Goal: Task Accomplishment & Management: Manage account settings

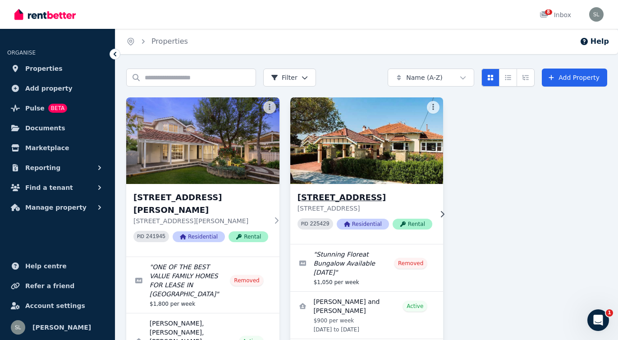
click at [378, 150] on img at bounding box center [366, 140] width 161 height 91
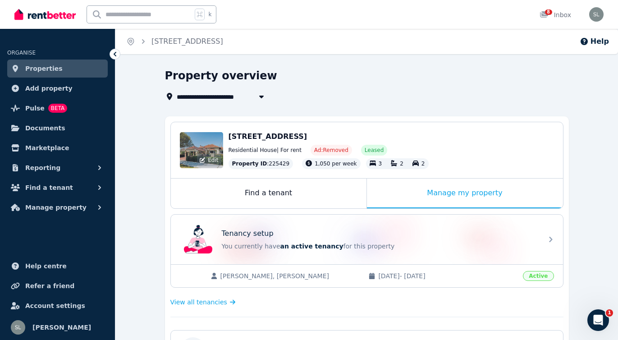
click at [213, 146] on div "Edit" at bounding box center [201, 150] width 43 height 36
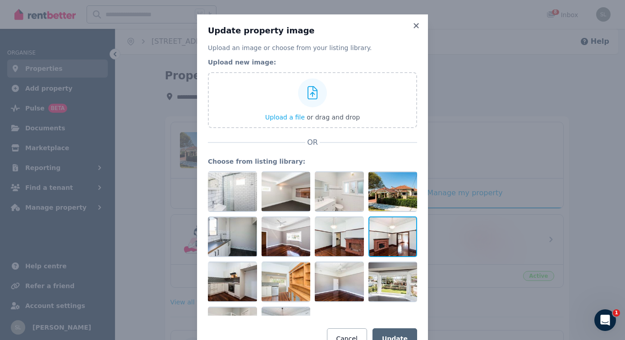
click at [384, 238] on div at bounding box center [393, 237] width 49 height 41
click at [406, 226] on icon at bounding box center [410, 224] width 8 height 8
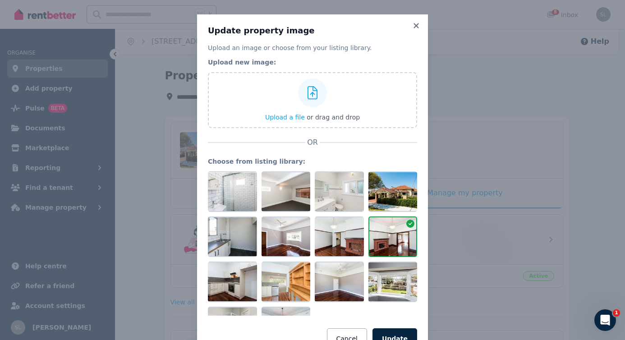
click at [371, 246] on div at bounding box center [393, 237] width 49 height 41
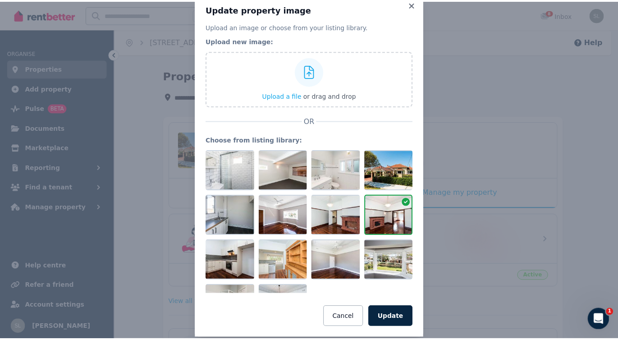
scroll to position [21, 0]
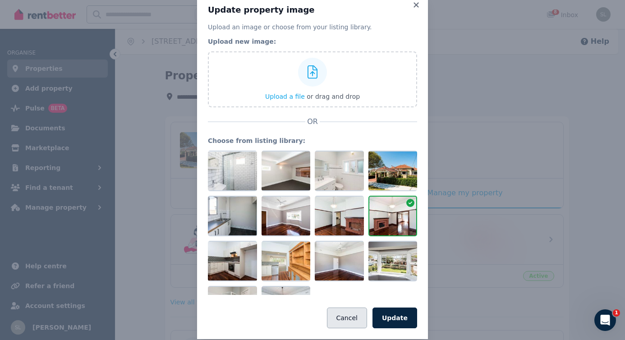
click at [346, 310] on button "Cancel" at bounding box center [347, 318] width 40 height 21
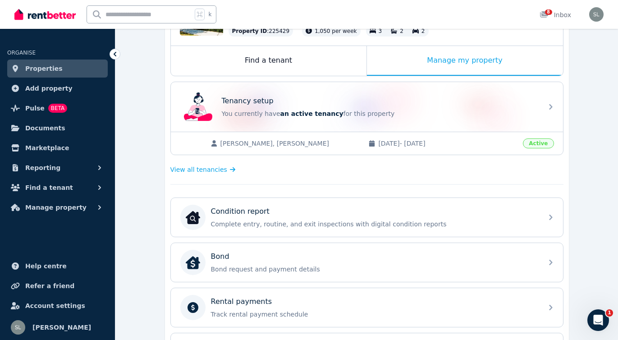
scroll to position [111, 0]
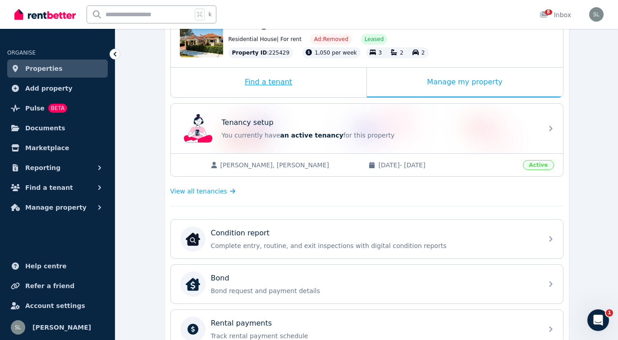
click at [271, 81] on div "Find a tenant" at bounding box center [269, 83] width 196 height 30
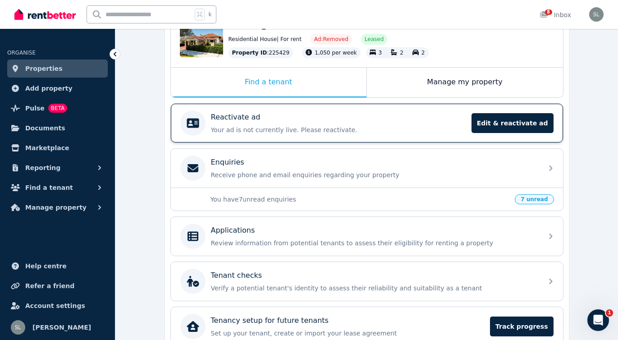
click at [244, 116] on p "Reactivate ad" at bounding box center [236, 117] width 50 height 11
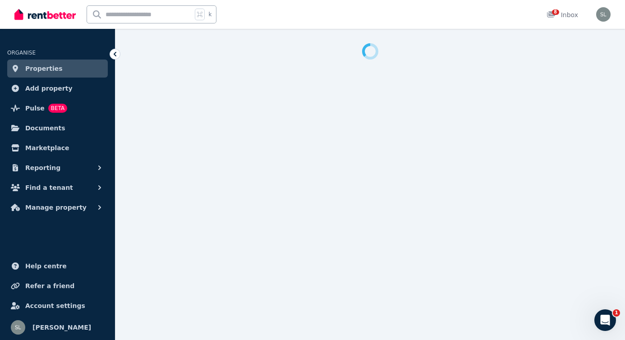
select select "**********"
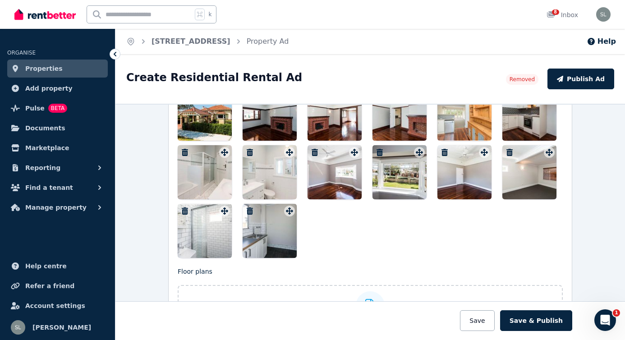
scroll to position [1044, 0]
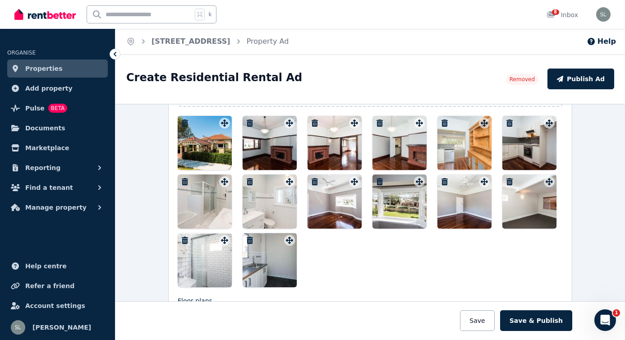
click at [406, 152] on div at bounding box center [400, 143] width 54 height 54
